Goal: Information Seeking & Learning: Learn about a topic

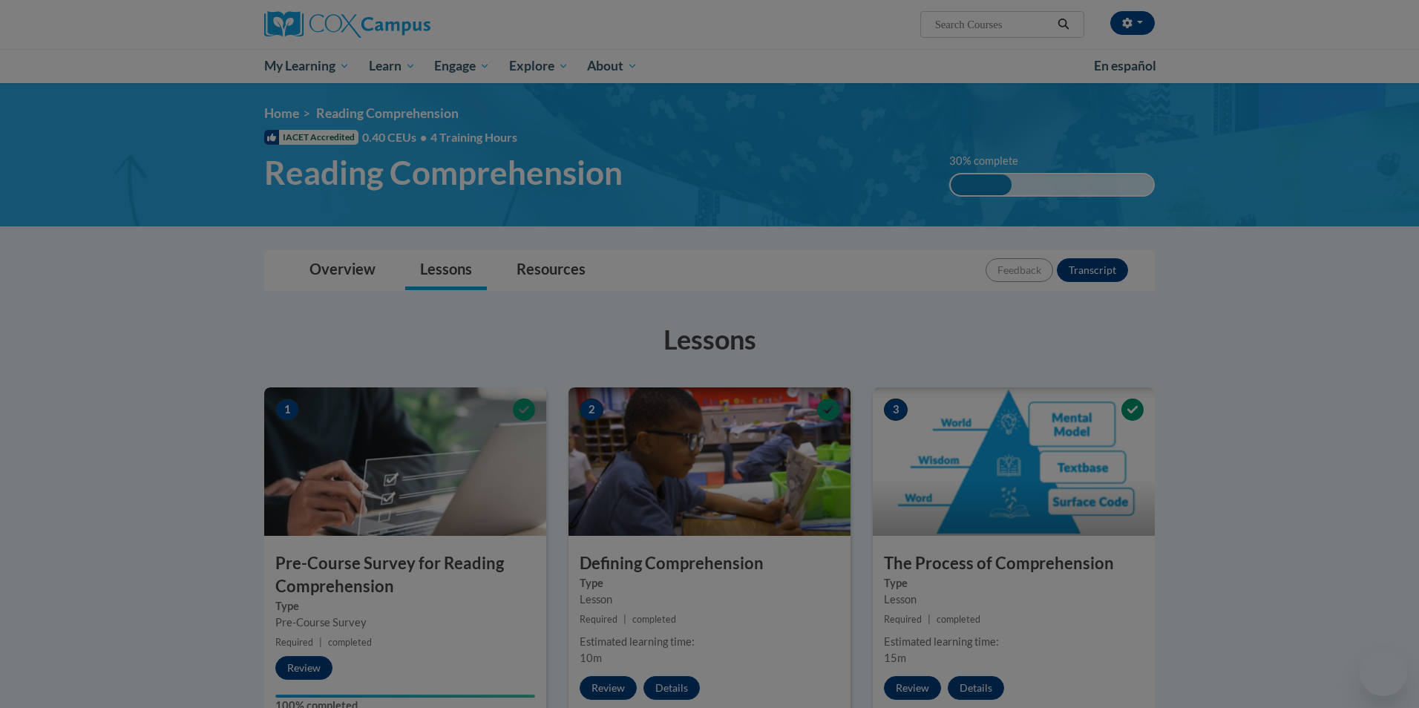
scroll to position [519, 0]
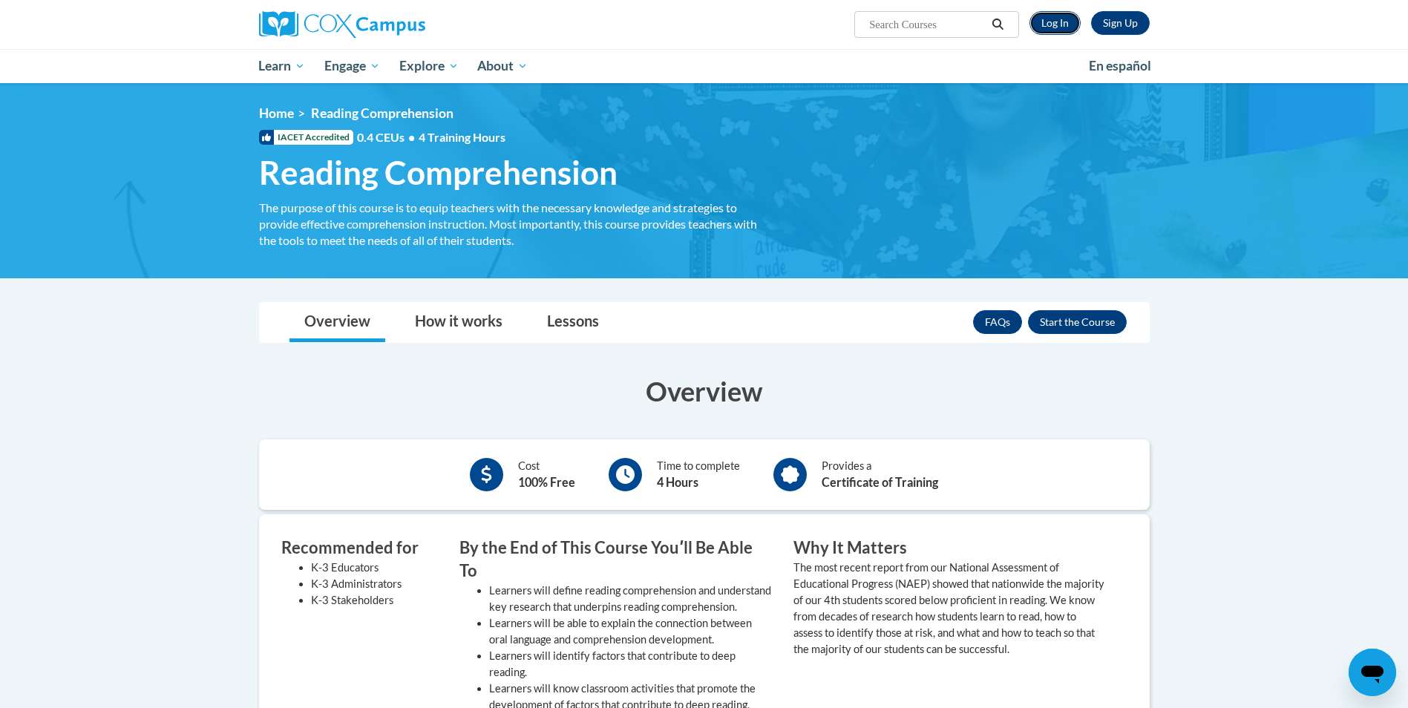
click at [1048, 18] on link "Log In" at bounding box center [1054, 23] width 51 height 24
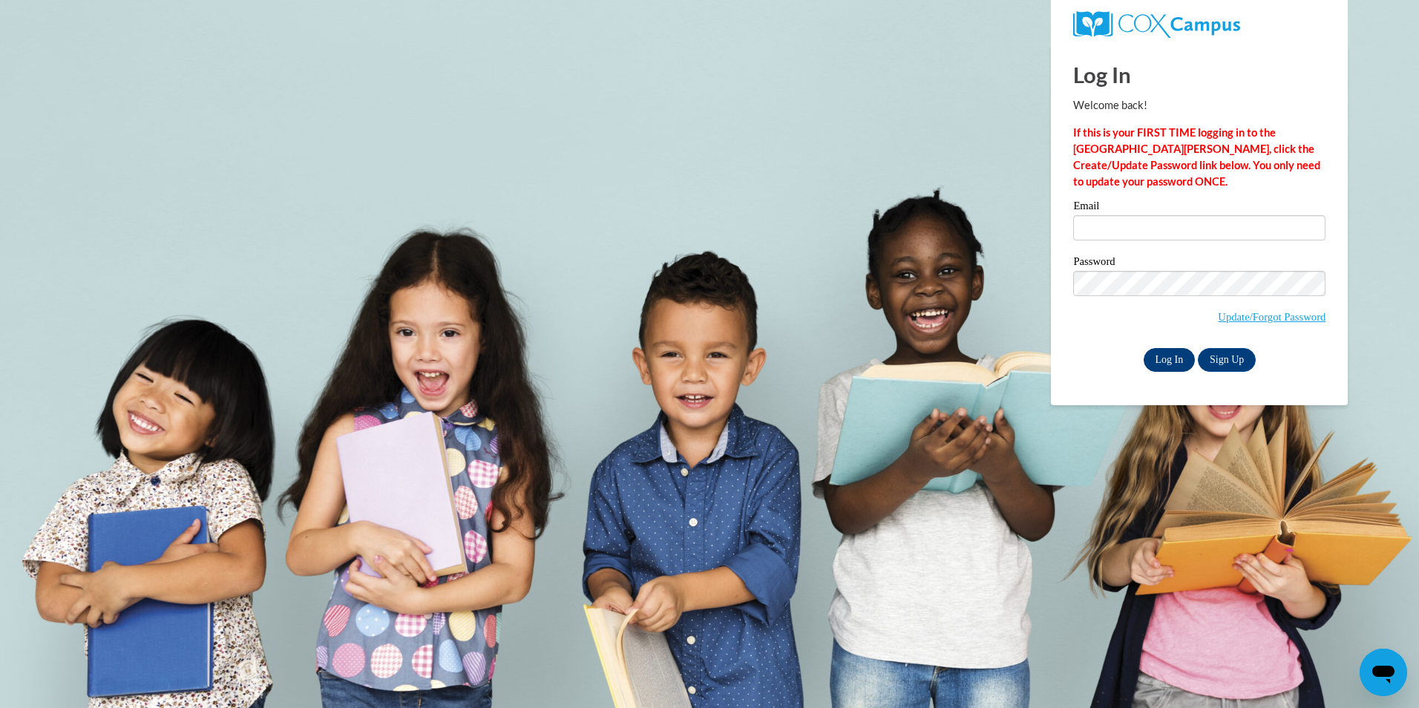
type input "ankirkland@valdosta.edu"
click at [1180, 352] on input "Log In" at bounding box center [1169, 360] width 52 height 24
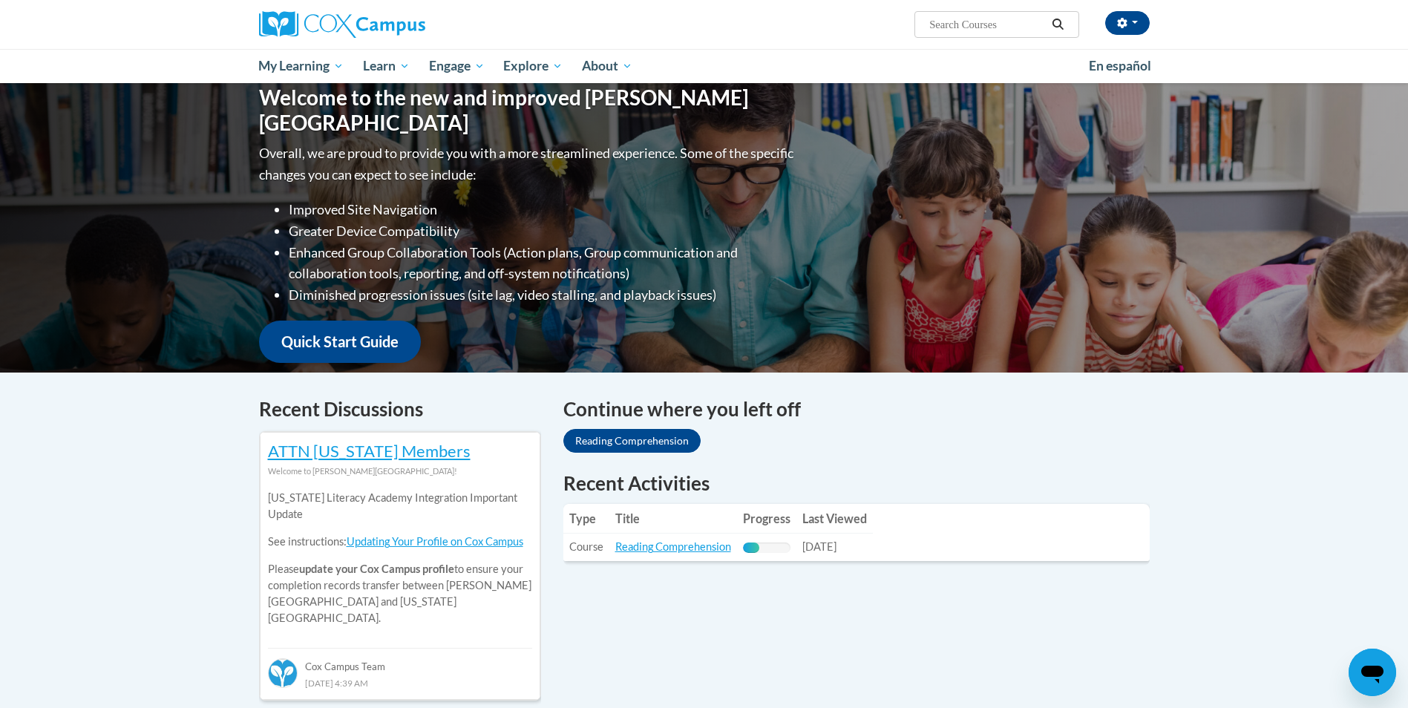
scroll to position [223, 0]
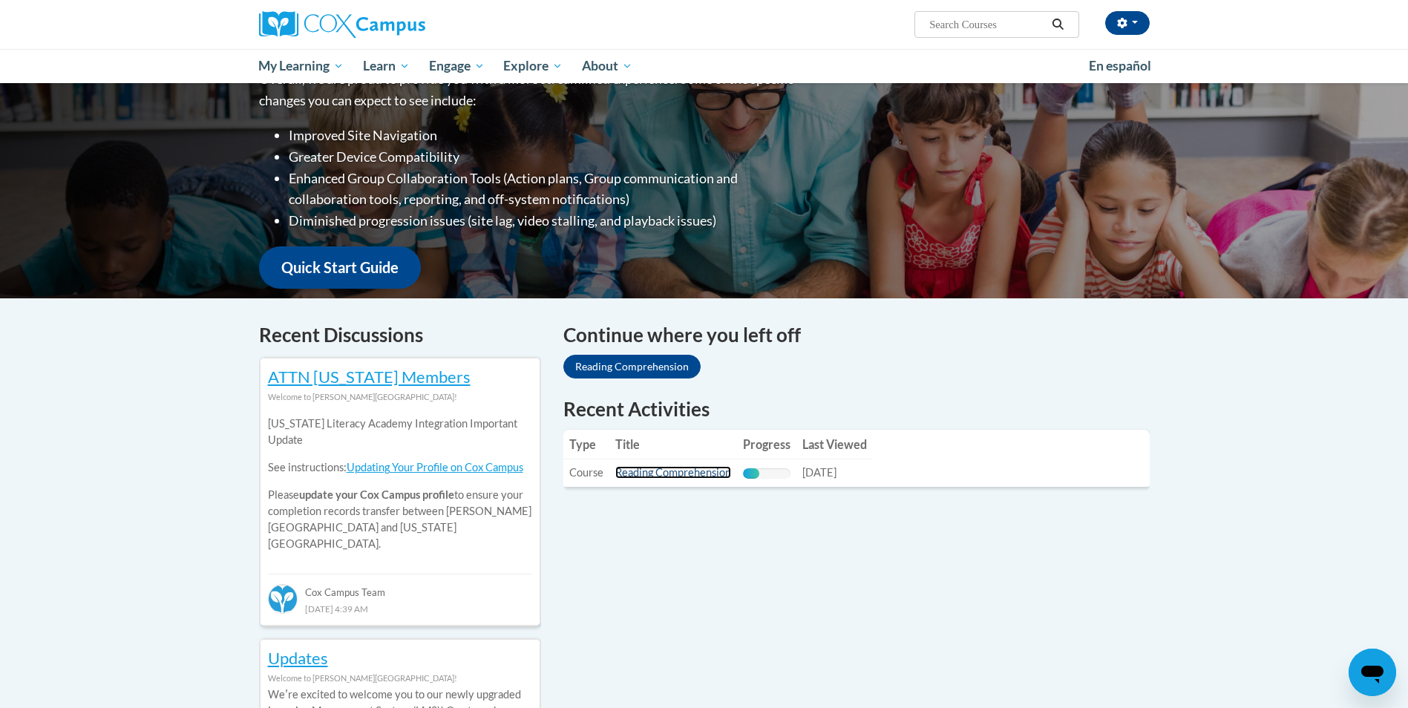
click at [686, 473] on link "Reading Comprehension" at bounding box center [673, 472] width 116 height 13
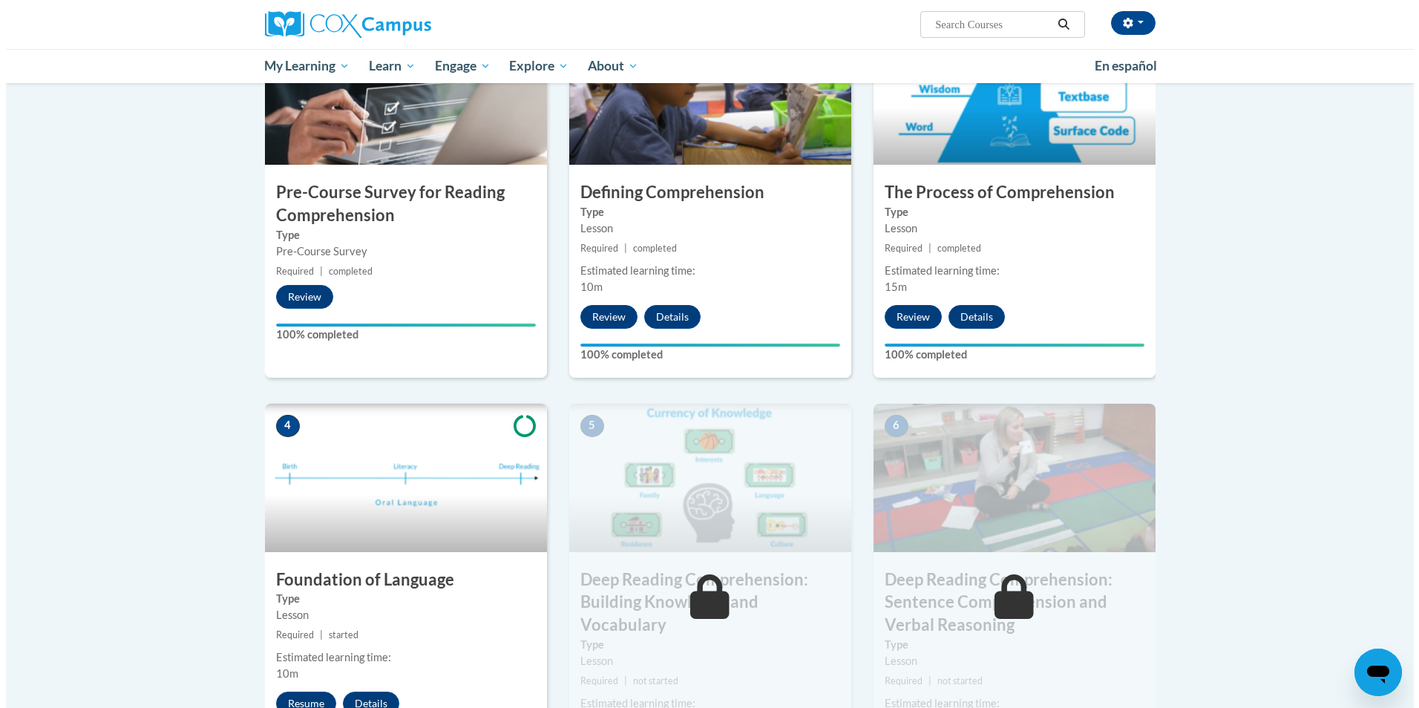
scroll to position [594, 0]
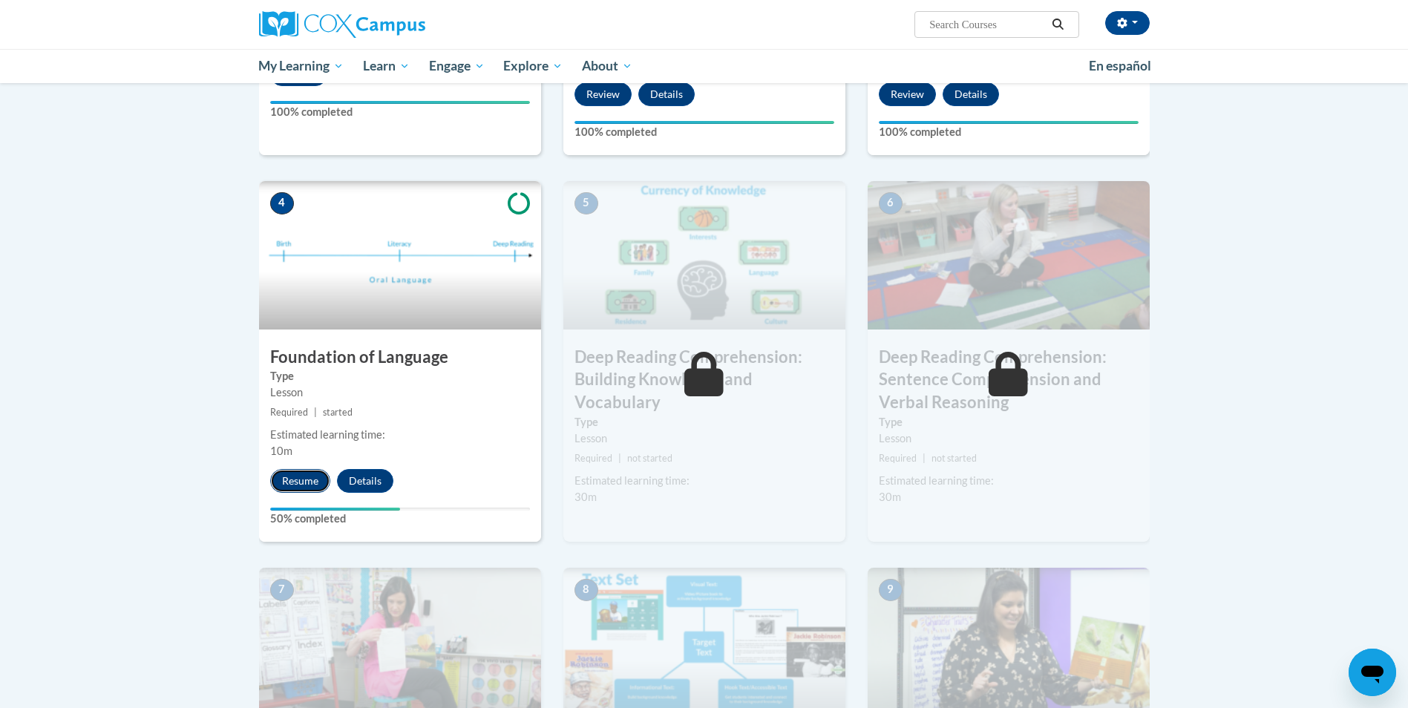
click at [314, 484] on button "Resume" at bounding box center [300, 481] width 60 height 24
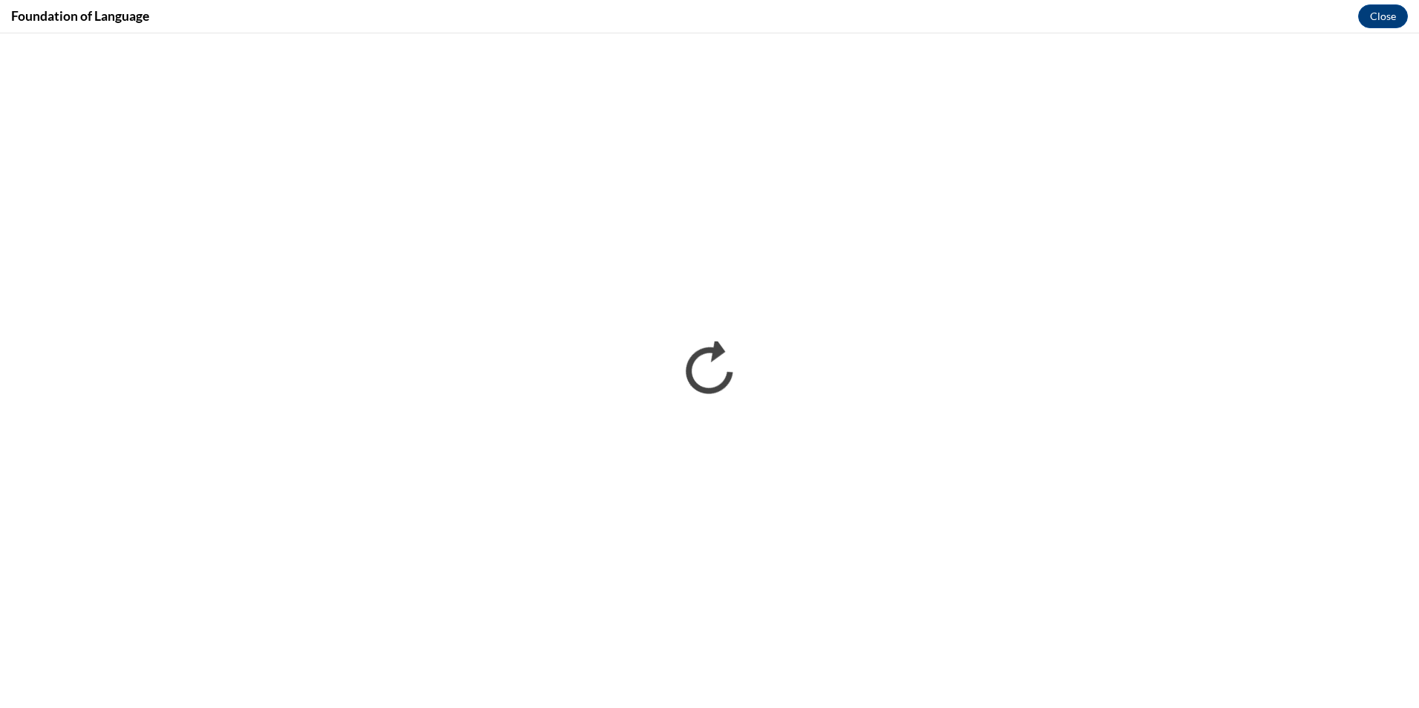
scroll to position [0, 0]
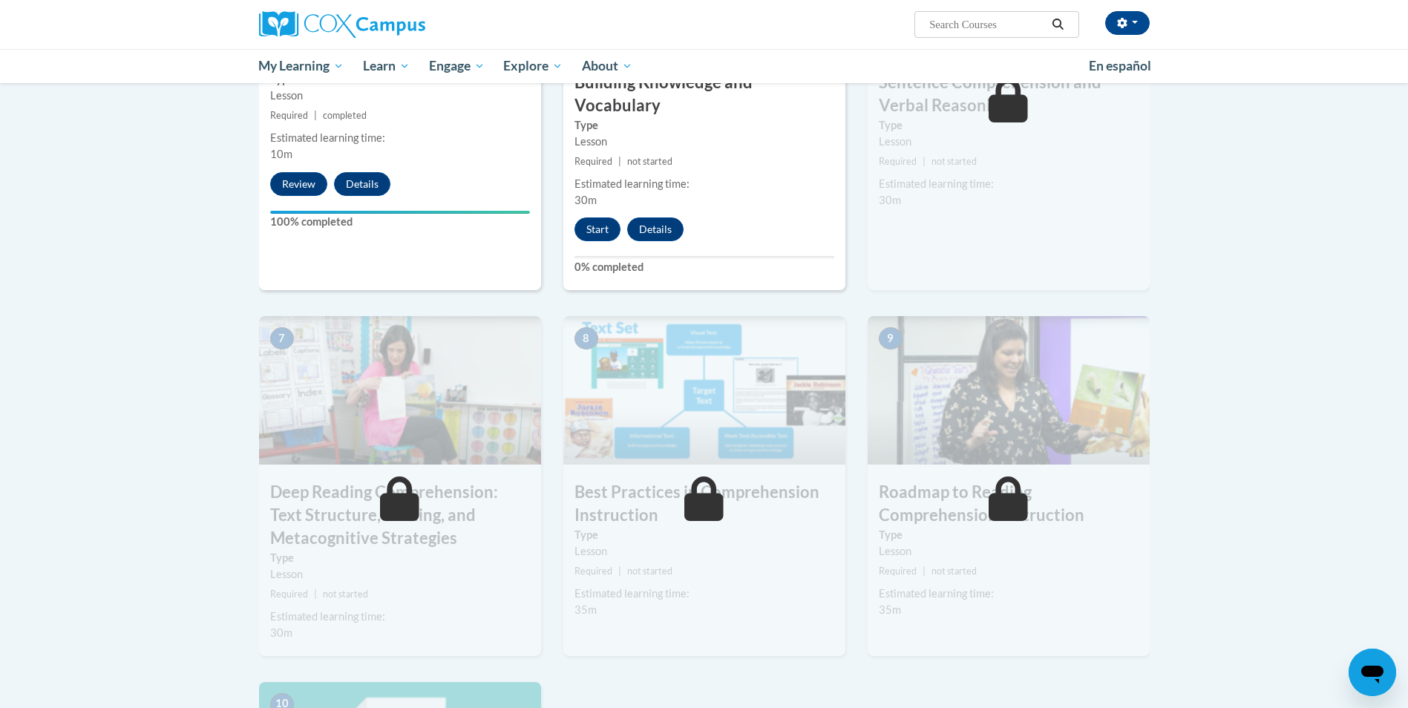
scroll to position [594, 0]
